Goal: Check status: Check status

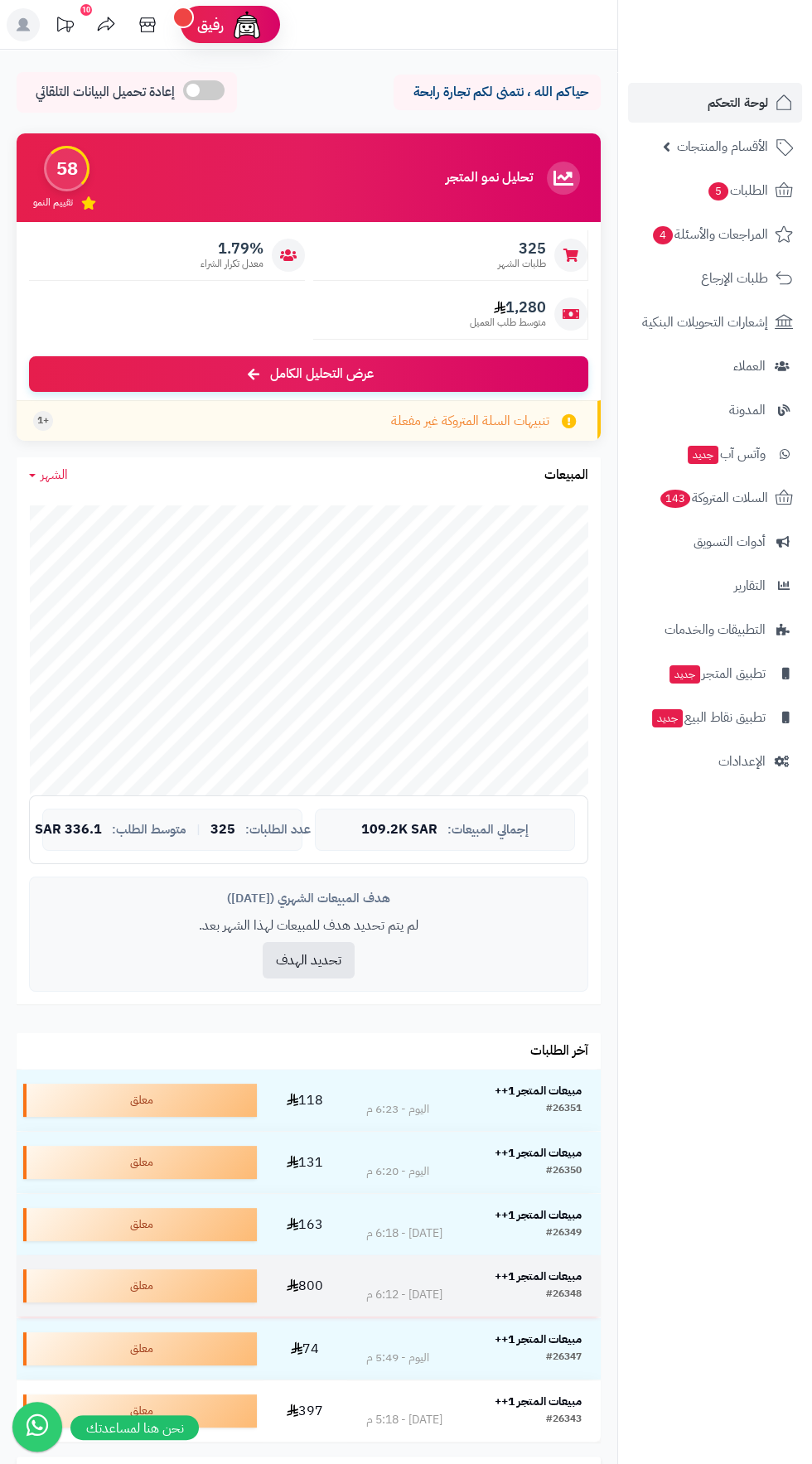
click at [551, 1292] on div "#26348" at bounding box center [563, 1294] width 36 height 17
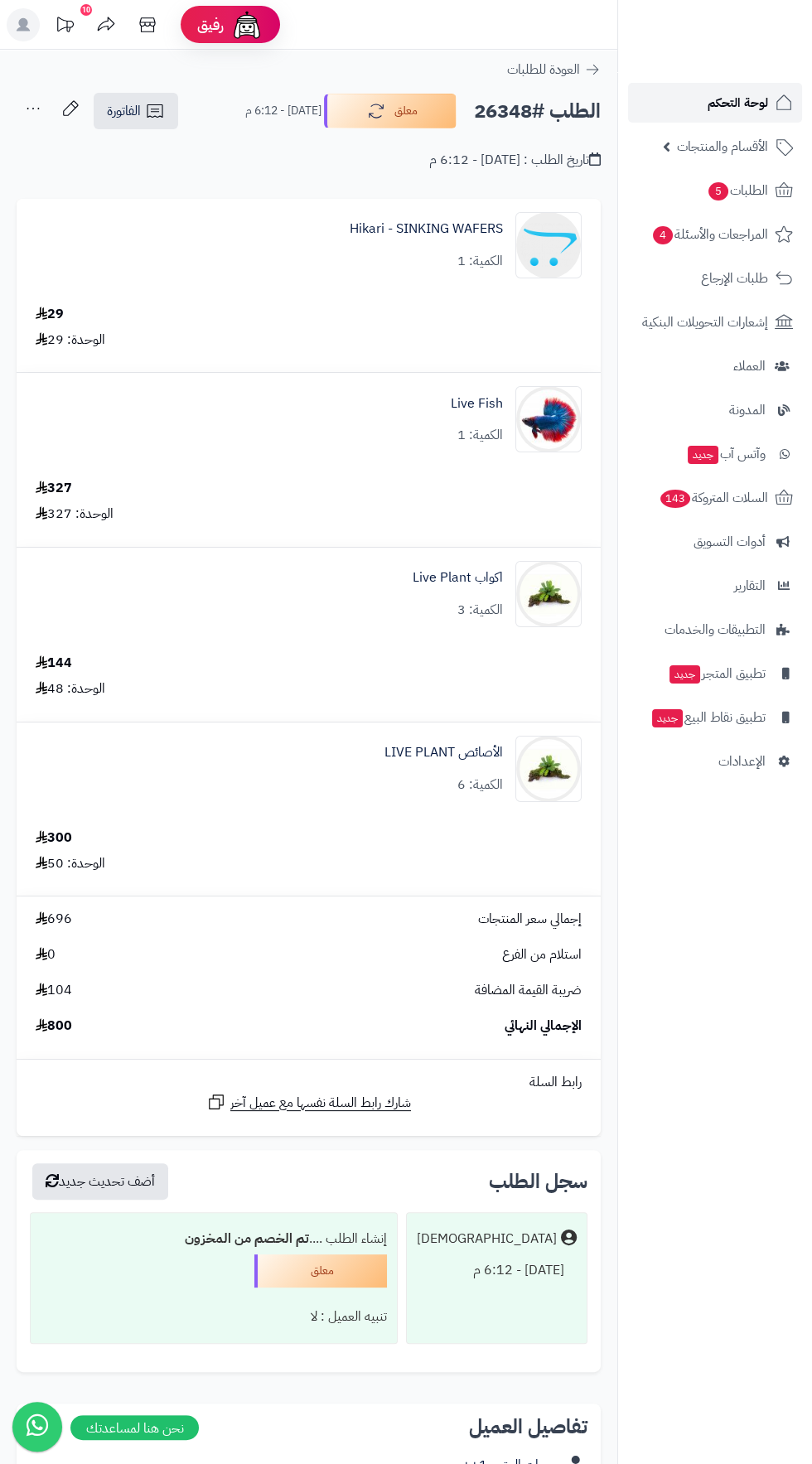
click at [673, 98] on link "لوحة التحكم" at bounding box center [714, 103] width 174 height 40
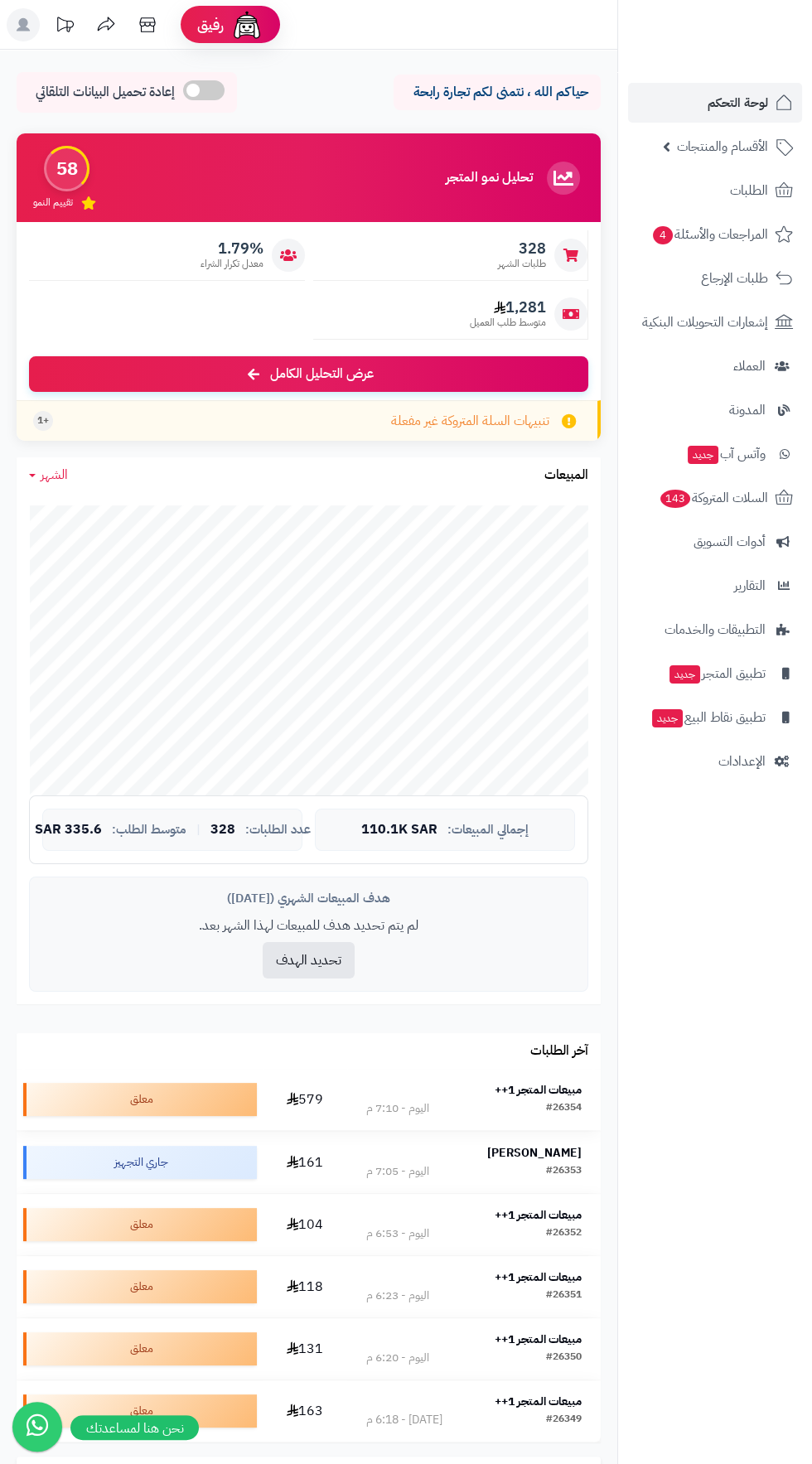
click at [555, 1093] on strong "مبيعات المتجر 1++" at bounding box center [538, 1089] width 87 height 17
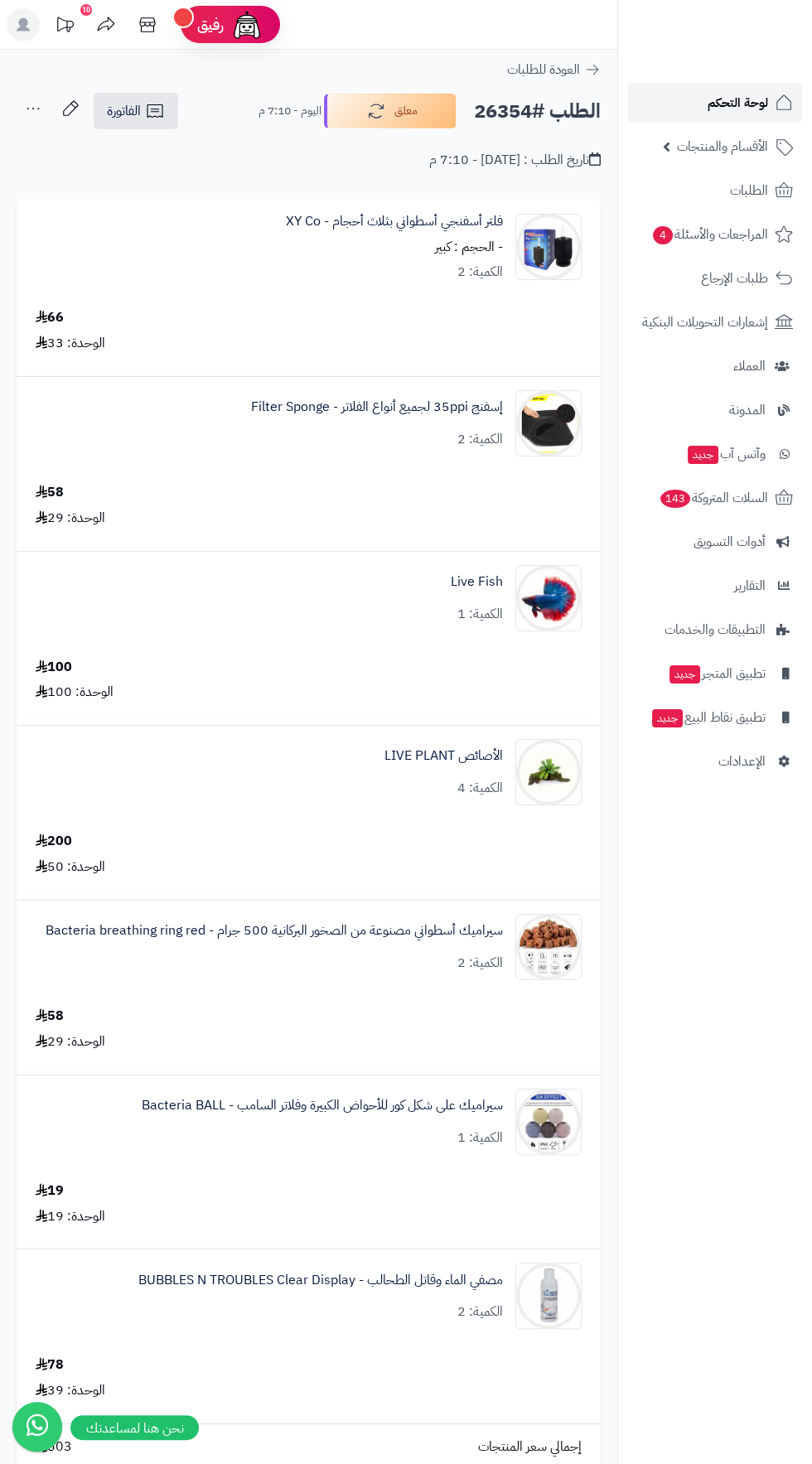
click at [743, 100] on span "لوحة التحكم" at bounding box center [737, 103] width 60 height 24
